Goal: Information Seeking & Learning: Learn about a topic

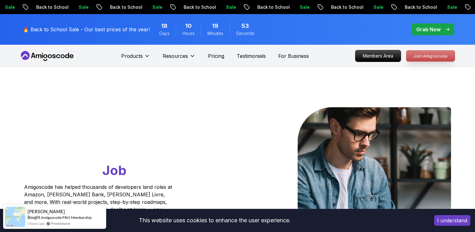
click at [430, 55] on p "Join Amigoscode" at bounding box center [431, 56] width 48 height 11
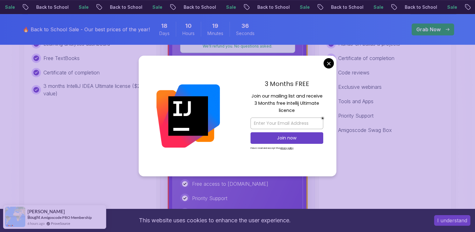
scroll to position [300, 0]
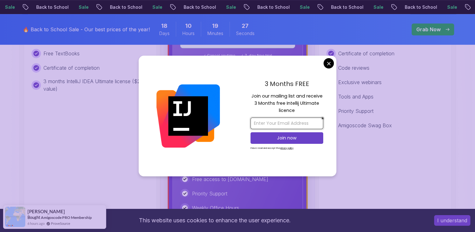
click at [290, 120] on input "email" at bounding box center [287, 123] width 73 height 12
click at [265, 127] on input "email" at bounding box center [287, 123] width 73 height 12
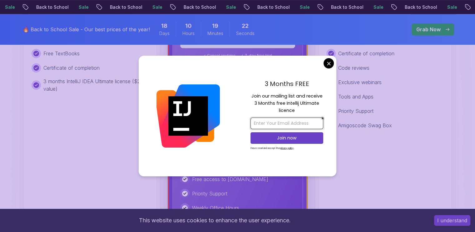
type input "ghostnjuki@gmail.com"
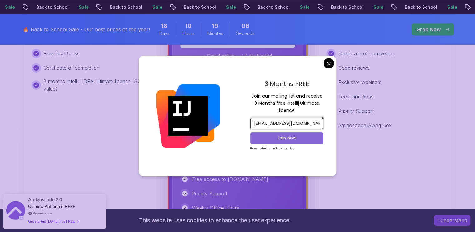
click at [299, 138] on p "Join now" at bounding box center [286, 138] width 59 height 6
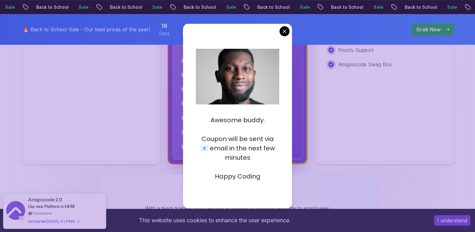
scroll to position [361, 0]
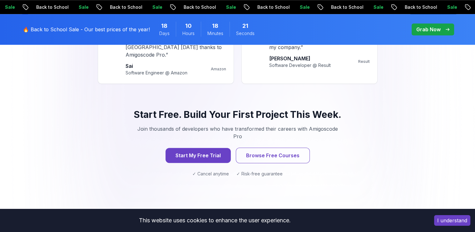
scroll to position [630, 0]
click at [206, 147] on button "Start My Free Trial" at bounding box center [198, 155] width 68 height 16
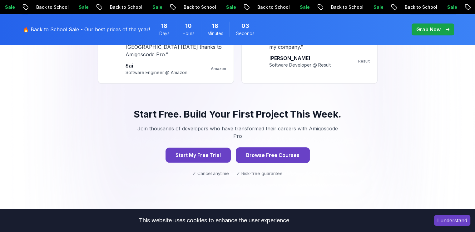
click at [284, 147] on button "Browse Free Courses" at bounding box center [273, 155] width 74 height 16
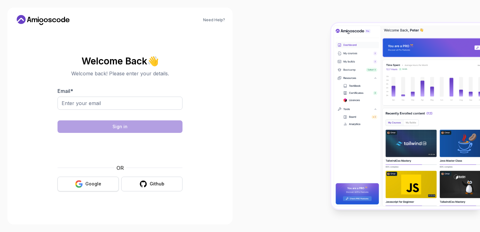
click at [86, 183] on div "Google" at bounding box center [93, 184] width 16 height 6
click at [84, 184] on button "Google" at bounding box center [87, 184] width 61 height 15
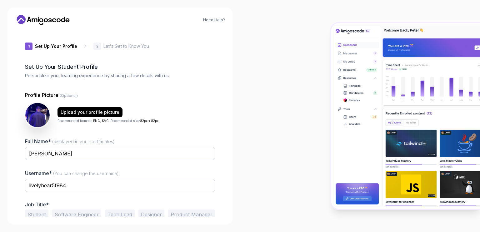
scroll to position [28, 0]
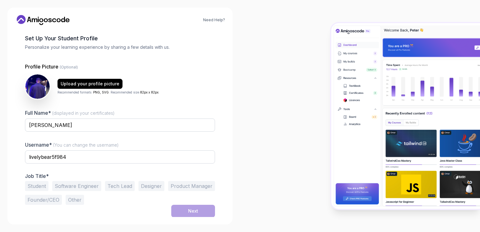
click at [70, 186] on button "Software Engineer" at bounding box center [76, 186] width 49 height 10
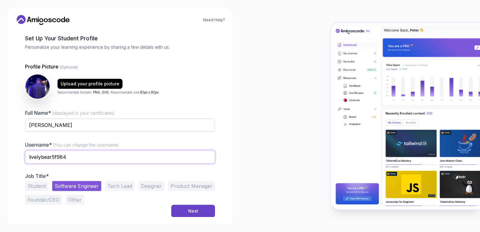
click at [75, 157] on input "livelybear5f984" at bounding box center [120, 156] width 190 height 13
type input "l"
type input "ghost26"
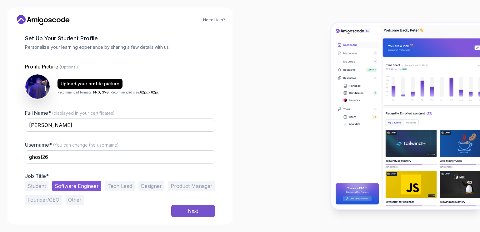
click at [193, 211] on div "Next" at bounding box center [193, 211] width 10 height 6
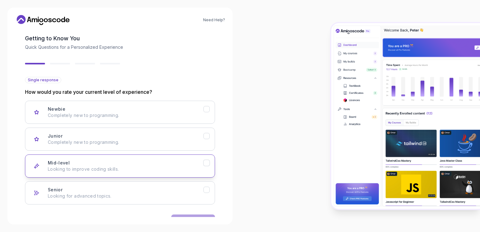
click at [207, 165] on icon "Mid-level" at bounding box center [207, 163] width 6 height 6
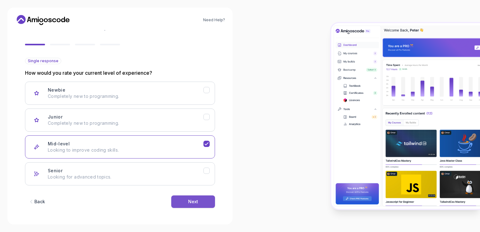
click at [203, 201] on button "Next" at bounding box center [193, 201] width 44 height 12
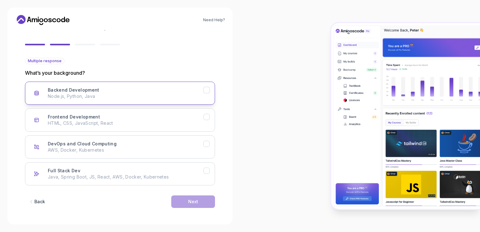
click at [208, 87] on icon "Backend Development" at bounding box center [207, 90] width 6 height 6
click at [194, 201] on div "Next" at bounding box center [193, 201] width 10 height 6
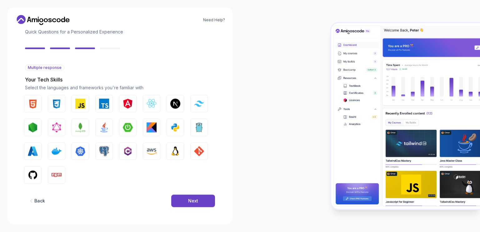
scroll to position [41, 0]
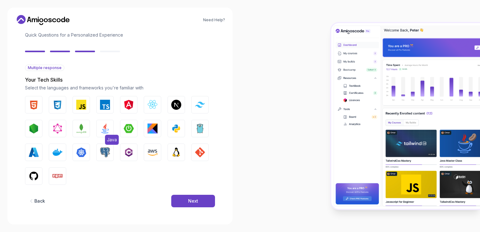
click at [107, 125] on img "button" at bounding box center [105, 128] width 10 height 10
click at [128, 130] on img "button" at bounding box center [129, 128] width 10 height 10
click at [101, 151] on img "button" at bounding box center [105, 152] width 10 height 10
click at [32, 178] on img "button" at bounding box center [34, 176] width 10 height 10
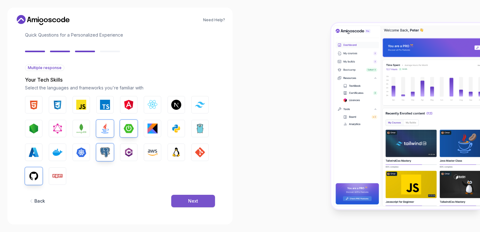
click at [181, 197] on button "Next" at bounding box center [193, 201] width 44 height 12
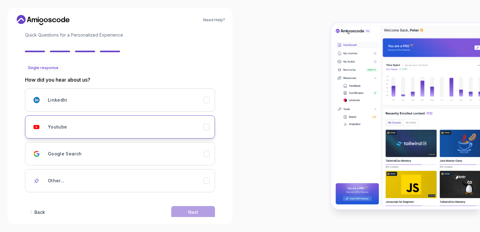
click at [207, 124] on icon "Youtube" at bounding box center [207, 127] width 6 height 6
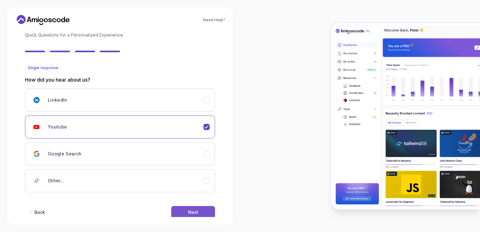
click at [194, 209] on div "Next" at bounding box center [193, 212] width 10 height 6
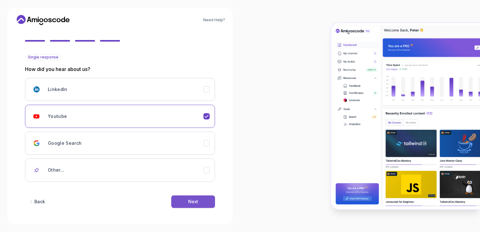
click at [198, 201] on button "Next" at bounding box center [193, 201] width 44 height 12
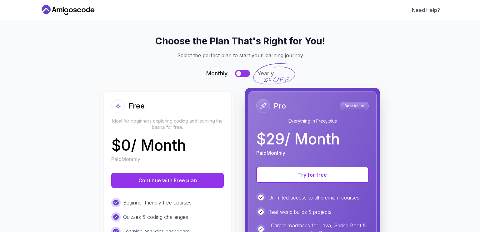
scroll to position [0, 0]
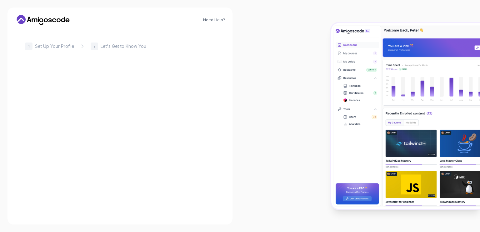
click at [198, 201] on div "5 1 Set Up Your Profile 2 Let's Get to Know You" at bounding box center [120, 123] width 190 height 187
click at [30, 45] on div "1" at bounding box center [28, 45] width 7 height 7
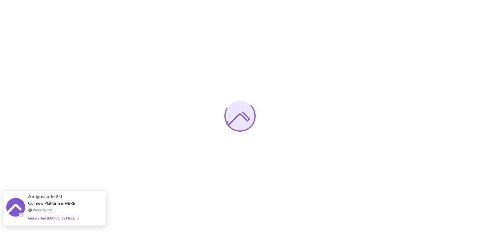
click at [56, 218] on div "Get started [DATE]. It's FREE" at bounding box center [53, 217] width 51 height 7
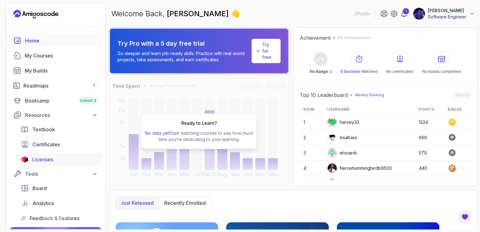
click at [50, 156] on span "Licenses" at bounding box center [42, 159] width 21 height 7
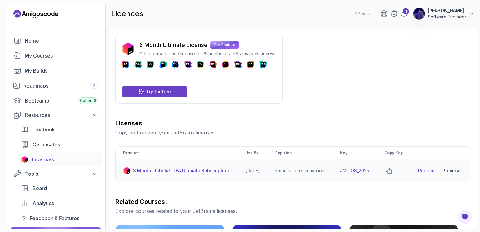
click at [429, 174] on link "Redeem" at bounding box center [426, 170] width 17 height 6
click at [447, 174] on div "Preview" at bounding box center [450, 170] width 17 height 6
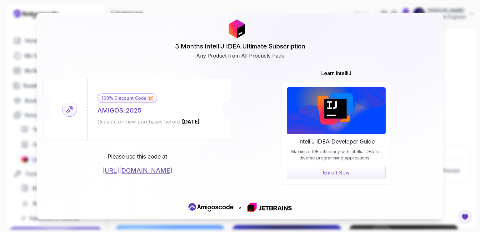
click at [347, 172] on link "Enroll Now" at bounding box center [336, 172] width 99 height 13
click at [345, 171] on link "Enroll Now" at bounding box center [336, 172] width 99 height 13
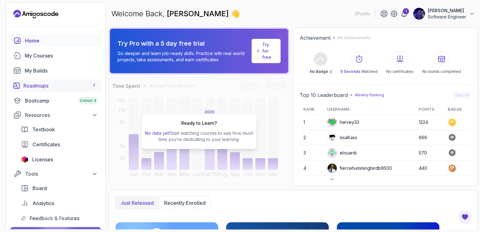
click at [42, 84] on div "Roadmaps 7" at bounding box center [60, 85] width 74 height 7
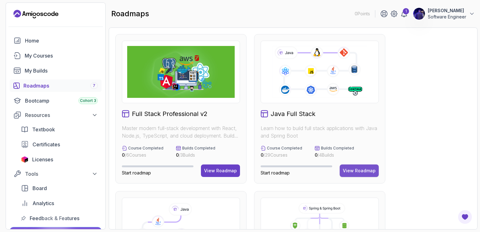
click at [352, 168] on div "View Roadmap" at bounding box center [359, 170] width 33 height 6
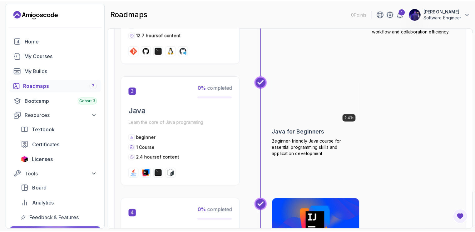
scroll to position [396, 0]
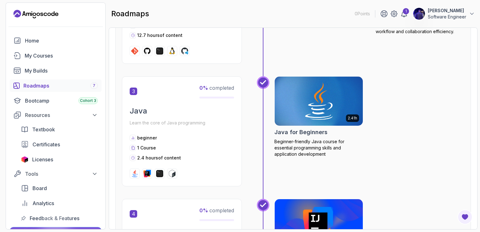
click at [326, 100] on img at bounding box center [318, 101] width 92 height 52
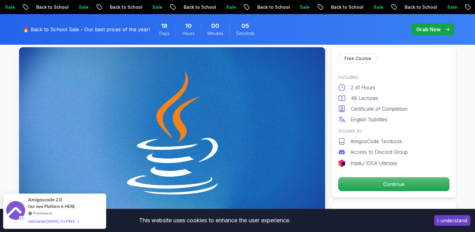
scroll to position [35, 0]
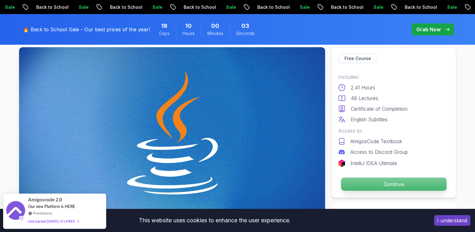
click at [392, 183] on p "Continue" at bounding box center [394, 183] width 106 height 13
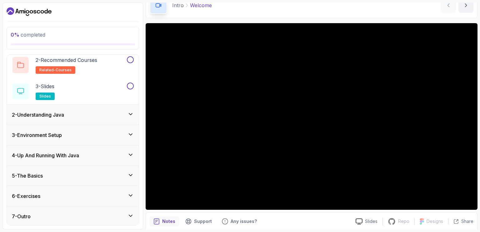
scroll to position [32, 0]
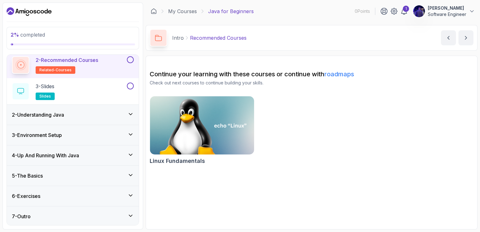
click at [102, 62] on div "2 - Recommended Courses related-courses" at bounding box center [69, 64] width 114 height 17
click at [132, 59] on button at bounding box center [130, 59] width 7 height 7
click at [54, 86] on p "3 - Slides" at bounding box center [45, 85] width 19 height 7
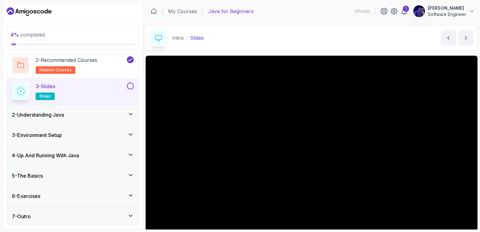
click at [129, 111] on icon at bounding box center [130, 114] width 6 height 6
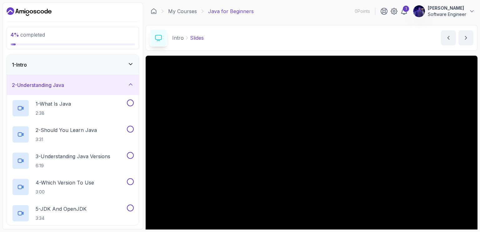
click at [131, 85] on icon at bounding box center [130, 84] width 6 height 6
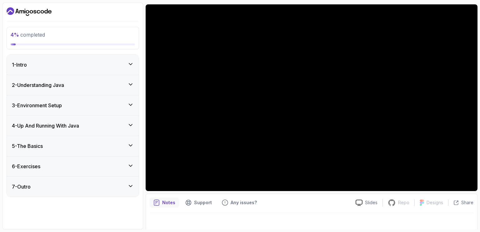
scroll to position [55, 0]
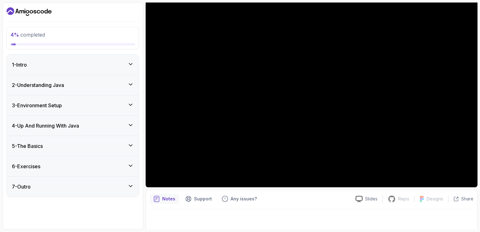
click at [56, 127] on h3 "4 - Up And Running With Java" at bounding box center [45, 125] width 67 height 7
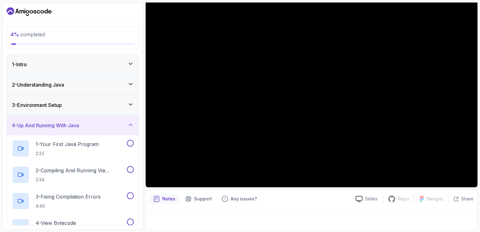
click at [79, 110] on div "3 - Environment Setup" at bounding box center [73, 105] width 132 height 20
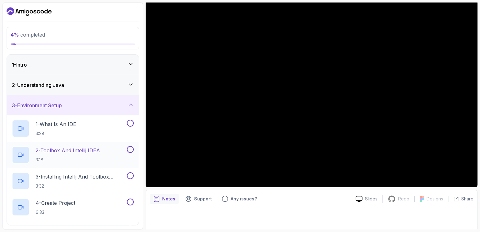
click at [129, 149] on button at bounding box center [130, 149] width 7 height 7
click at [74, 150] on p "2 - Toolbox And Intellij IDEA" at bounding box center [68, 150] width 64 height 7
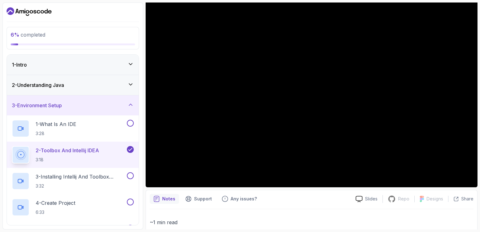
click at [129, 86] on icon at bounding box center [130, 84] width 6 height 6
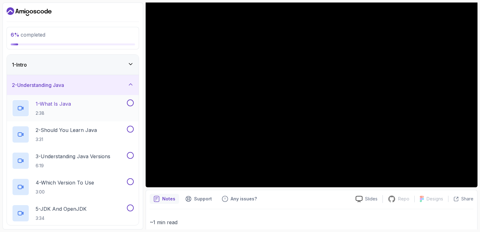
click at [133, 101] on button at bounding box center [130, 102] width 7 height 7
click at [131, 103] on button at bounding box center [130, 102] width 7 height 7
click at [130, 127] on button at bounding box center [130, 129] width 7 height 7
click at [131, 155] on button at bounding box center [130, 155] width 7 height 7
click at [132, 182] on button at bounding box center [130, 181] width 7 height 7
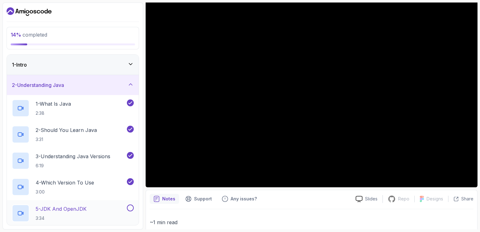
click at [130, 207] on button at bounding box center [130, 207] width 7 height 7
click at [129, 67] on div "1 - Intro" at bounding box center [73, 64] width 122 height 7
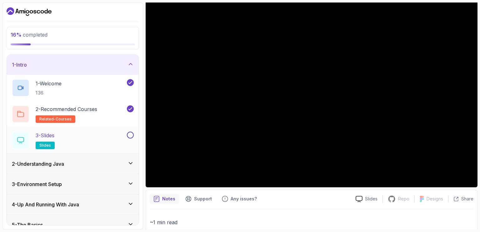
click at [131, 137] on button at bounding box center [130, 135] width 7 height 7
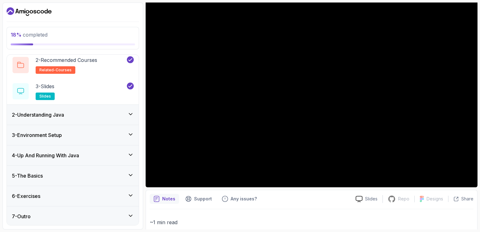
click at [131, 111] on icon at bounding box center [130, 114] width 6 height 6
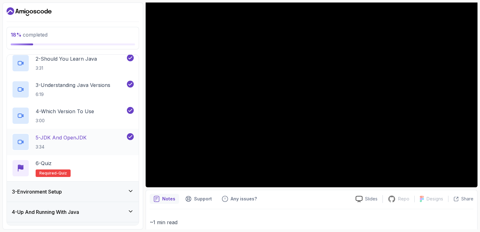
scroll to position [72, 0]
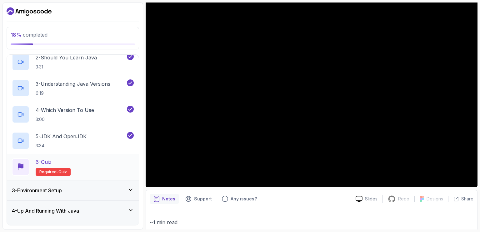
click at [66, 163] on div "6 - Quiz" at bounding box center [53, 161] width 35 height 7
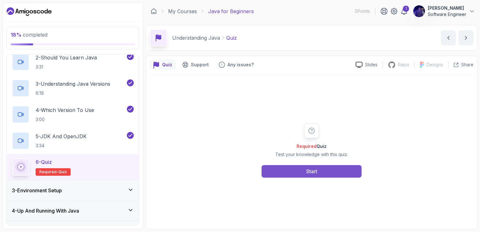
click at [295, 168] on button "Start" at bounding box center [312, 171] width 100 height 12
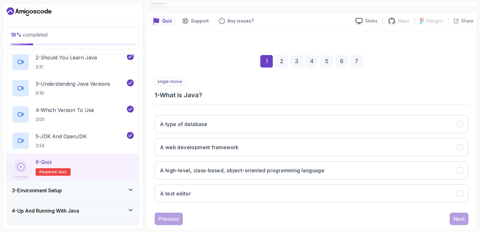
scroll to position [56, 0]
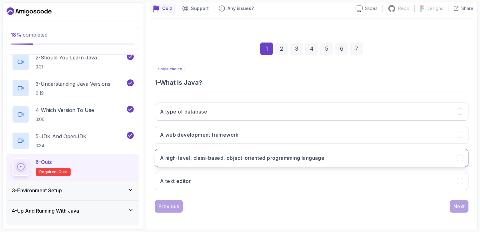
click at [297, 155] on h3 "A high-level, class-based, object-oriented programming language" at bounding box center [242, 157] width 164 height 7
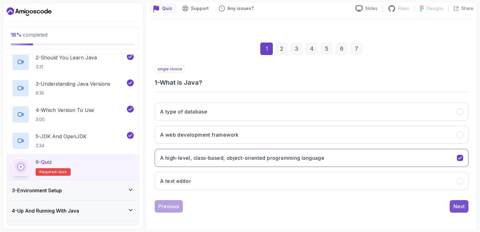
click at [464, 203] on div "Next" at bounding box center [458, 205] width 11 height 7
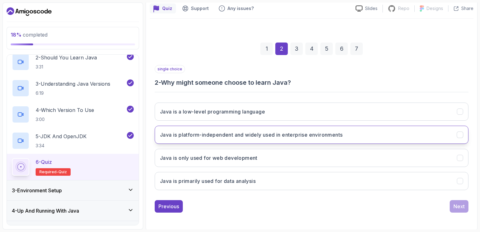
click at [271, 137] on h3 "Java is platform-independent and widely used in enterprise environments" at bounding box center [251, 134] width 182 height 7
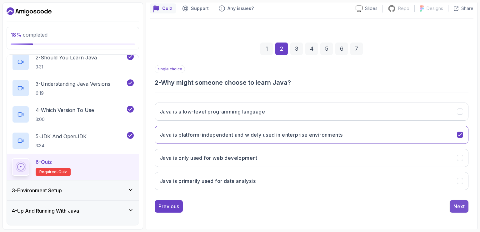
click at [460, 203] on div "Next" at bounding box center [458, 205] width 11 height 7
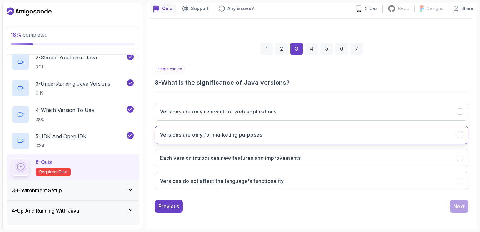
click at [318, 129] on button "Versions are only for marketing purposes" at bounding box center [312, 135] width 314 height 18
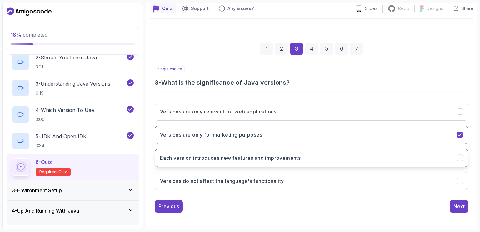
click at [319, 152] on button "Each version introduces new features and improvements" at bounding box center [312, 158] width 314 height 18
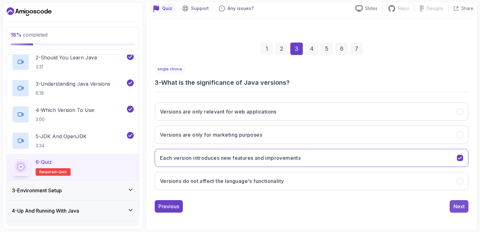
click at [457, 202] on div "Next" at bounding box center [458, 205] width 11 height 7
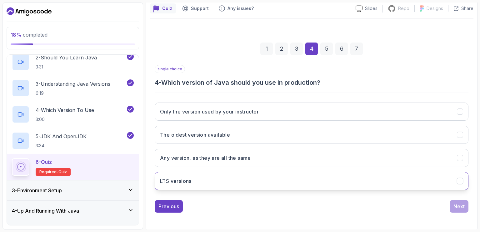
click at [294, 178] on button "LTS versions" at bounding box center [312, 181] width 314 height 18
click at [462, 205] on div "Next" at bounding box center [458, 205] width 11 height 7
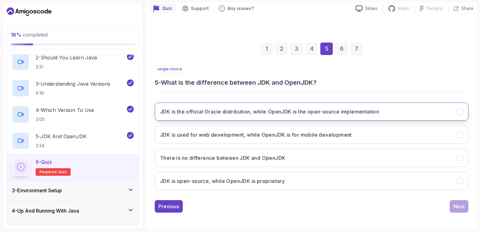
click at [457, 110] on icon "JDK is the official Oracle distribution, while OpenJDK is the open-source imple…" at bounding box center [460, 112] width 6 height 6
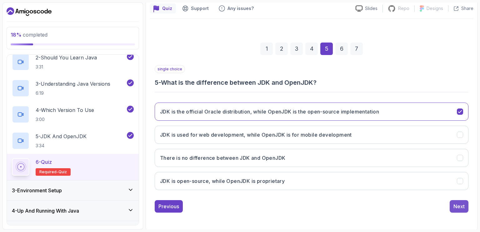
click at [462, 206] on div "Next" at bounding box center [458, 205] width 11 height 7
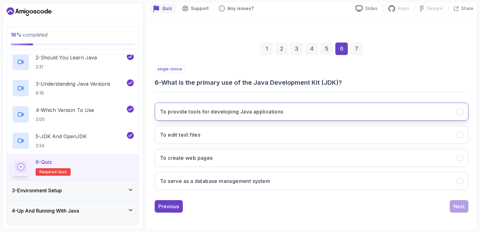
click at [452, 110] on button "To provide tools for developing Java applications" at bounding box center [312, 111] width 314 height 18
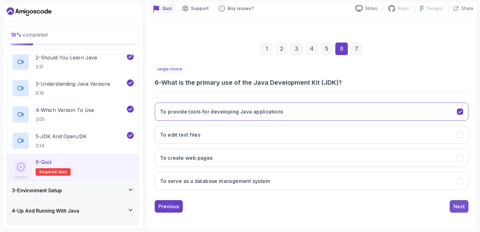
click at [456, 207] on div "Next" at bounding box center [458, 205] width 11 height 7
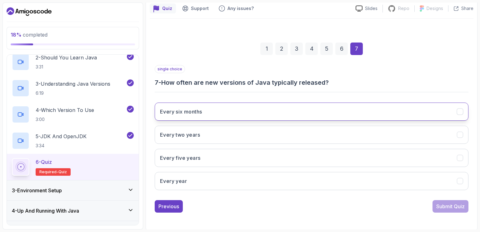
click at [460, 112] on icon "Every six months" at bounding box center [460, 112] width 6 height 6
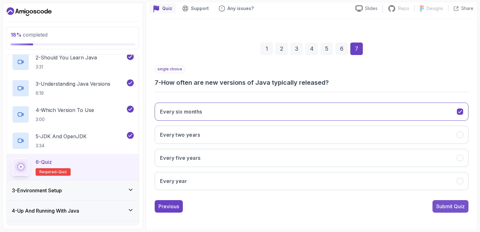
click at [451, 205] on div "Submit Quiz" at bounding box center [450, 205] width 28 height 7
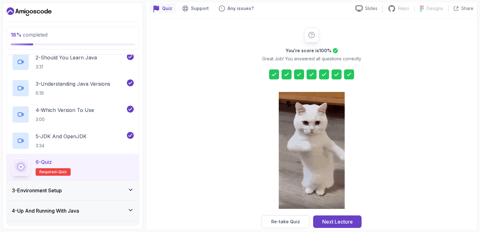
scroll to position [67, 0]
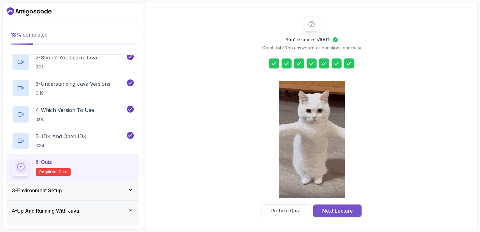
click at [342, 208] on div "Next Lecture" at bounding box center [337, 210] width 31 height 7
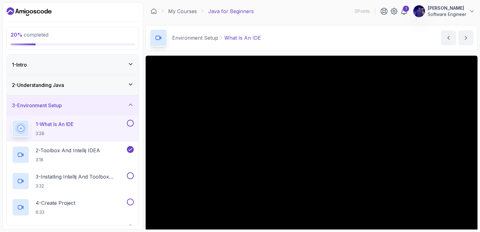
click at [131, 122] on button at bounding box center [130, 123] width 7 height 7
click at [131, 174] on button at bounding box center [130, 175] width 7 height 7
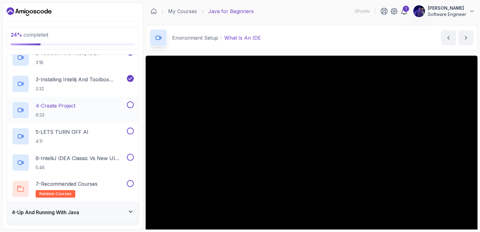
scroll to position [97, 0]
click at [130, 103] on button at bounding box center [130, 105] width 7 height 7
click at [131, 130] on button at bounding box center [130, 131] width 7 height 7
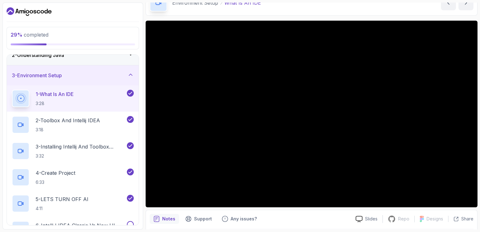
scroll to position [36, 0]
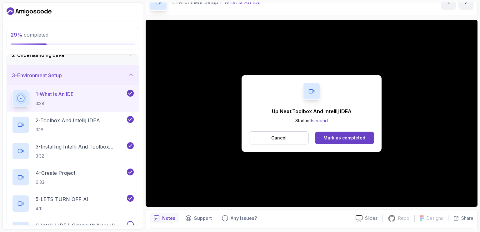
click at [354, 138] on div "Mark as completed" at bounding box center [344, 138] width 42 height 6
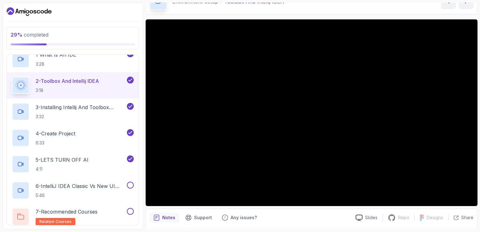
scroll to position [69, 0]
click at [66, 135] on p "4 - Create Project" at bounding box center [56, 133] width 40 height 7
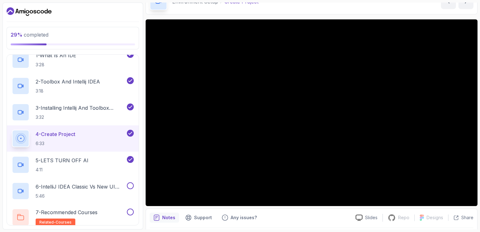
click at [12, 130] on button "4 - Create Project 6:33" at bounding box center [73, 138] width 122 height 17
click at [75, 161] on p "5 - LETS TURN OFF AI" at bounding box center [62, 160] width 53 height 7
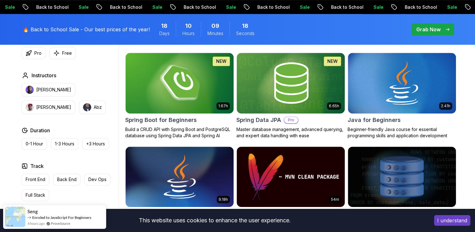
scroll to position [330, 0]
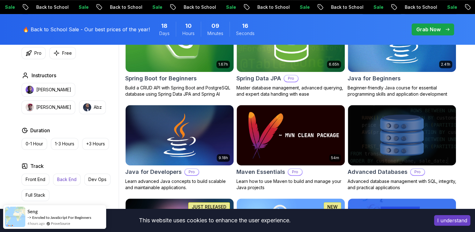
click at [64, 179] on p "Back End" at bounding box center [66, 179] width 19 height 6
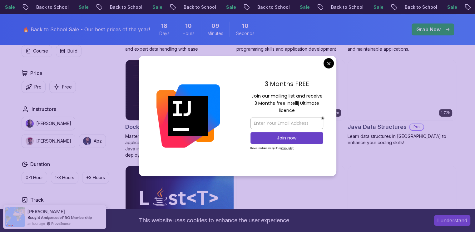
scroll to position [376, 0]
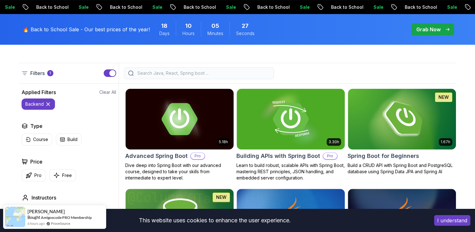
scroll to position [152, 0]
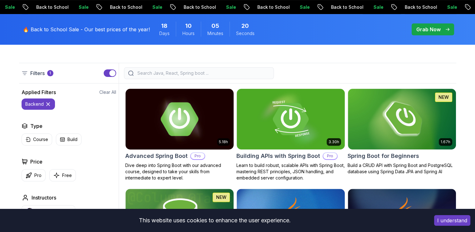
click at [189, 110] on img at bounding box center [179, 118] width 113 height 63
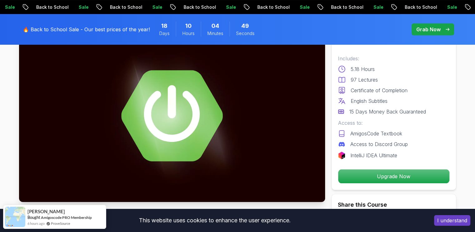
scroll to position [53, 0]
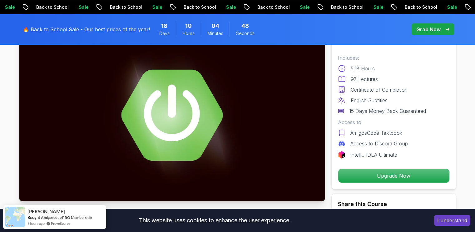
click at [174, 115] on img at bounding box center [172, 115] width 306 height 172
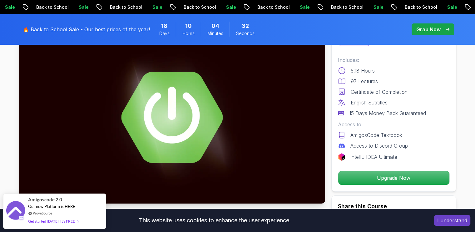
scroll to position [51, 0]
click at [233, 114] on img at bounding box center [172, 117] width 306 height 172
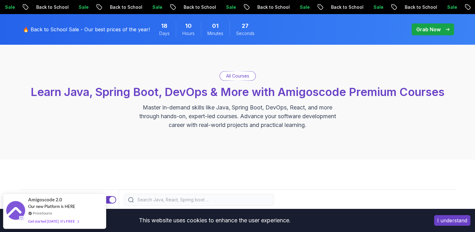
scroll to position [26, 0]
